Goal: Task Accomplishment & Management: Manage account settings

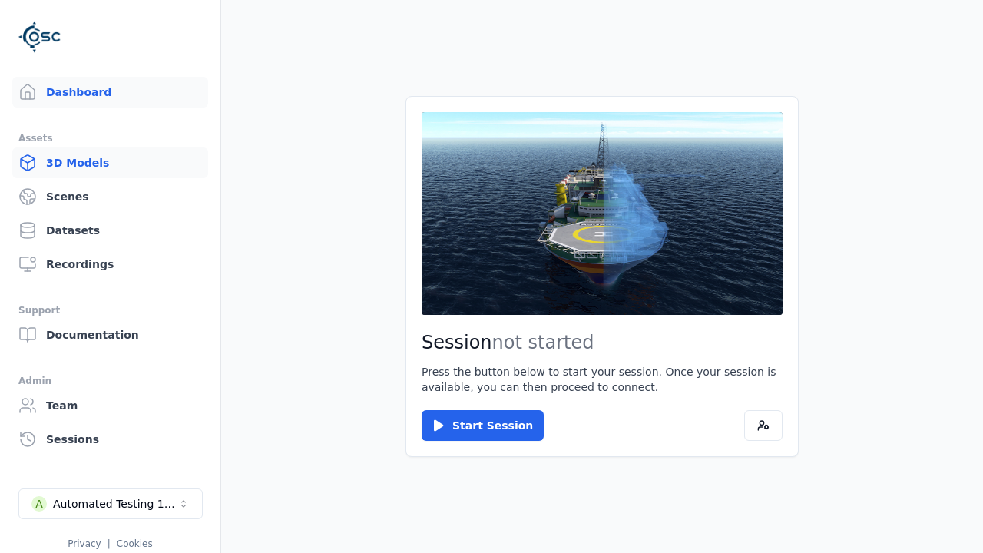
click at [110, 163] on link "3D Models" at bounding box center [110, 162] width 196 height 31
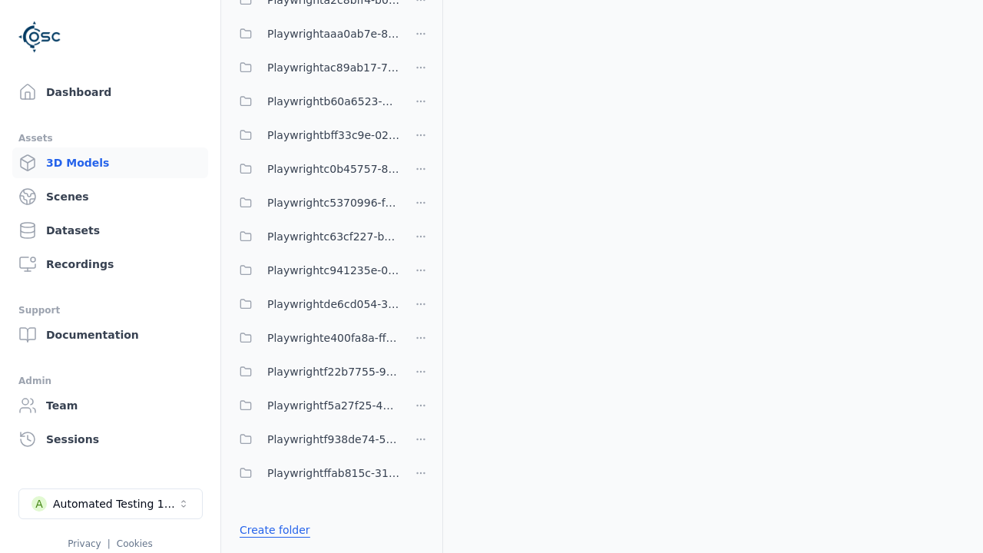
click at [274, 530] on link "Create folder" at bounding box center [275, 529] width 71 height 15
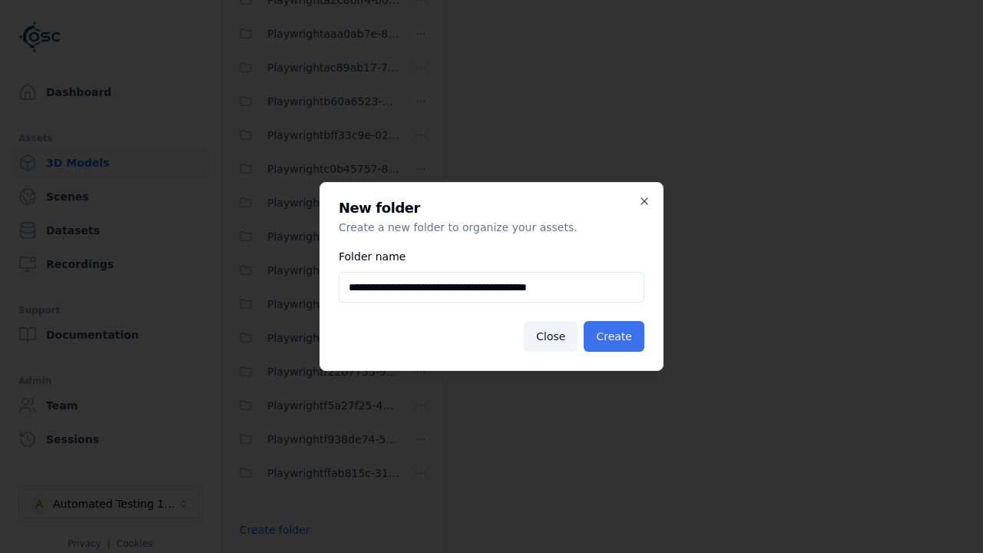
type input "**********"
click at [614, 336] on button "Create" at bounding box center [614, 336] width 61 height 31
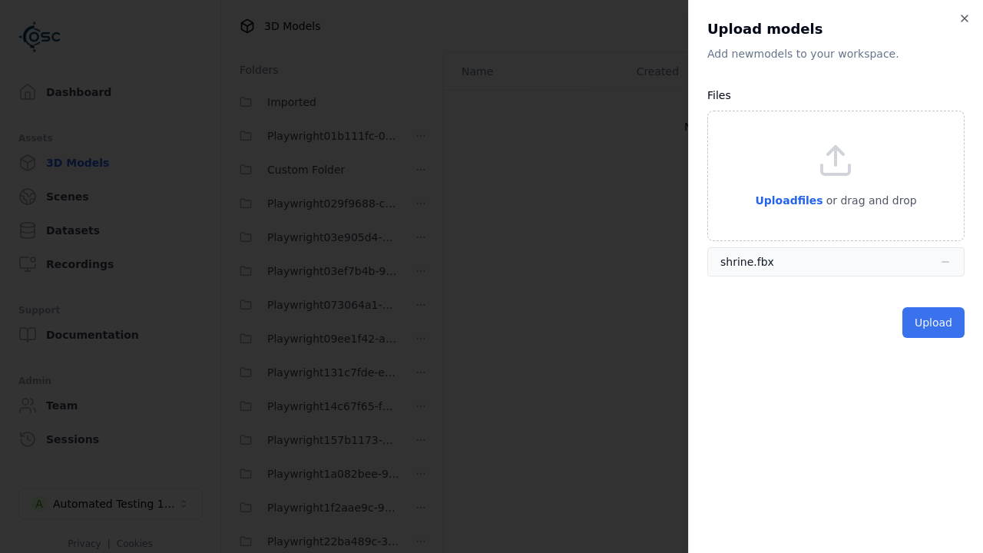
click at [933, 323] on button "Upload" at bounding box center [933, 322] width 62 height 31
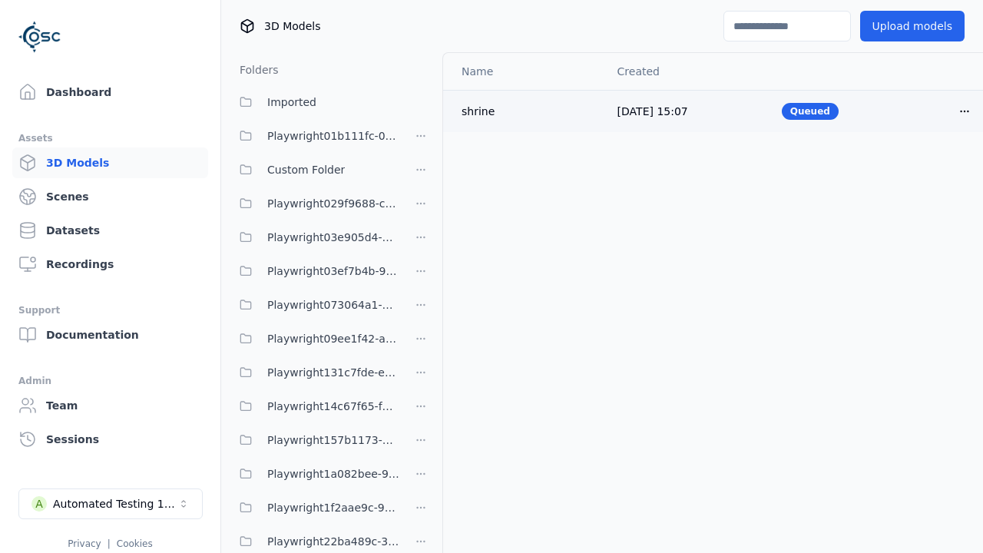
click at [965, 111] on html "Support Dashboard Assets 3D Models Scenes Datasets Recordings Support Documenta…" at bounding box center [491, 276] width 983 height 553
click at [931, 171] on div "Delete" at bounding box center [931, 170] width 91 height 25
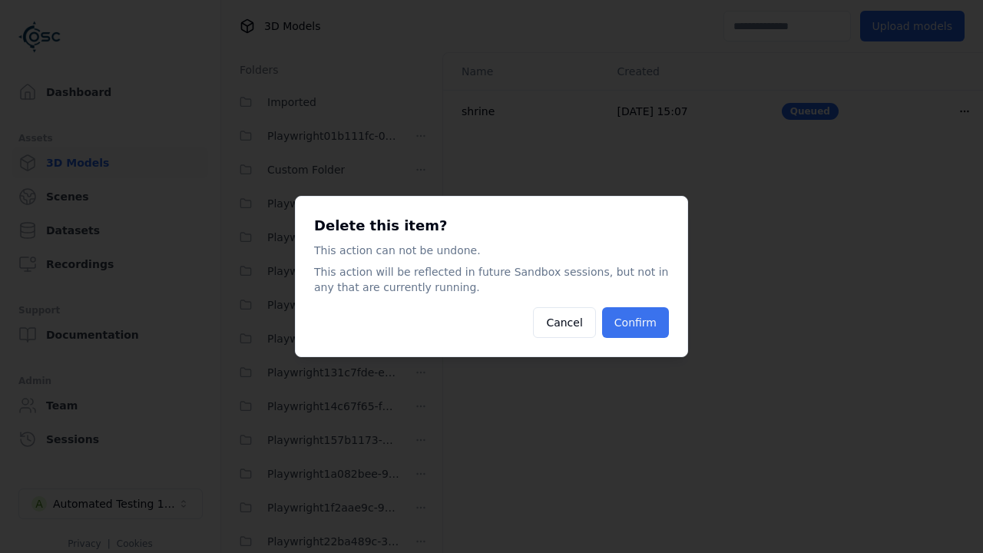
click at [635, 323] on button "Confirm" at bounding box center [635, 322] width 67 height 31
